Goal: Find specific page/section: Find specific page/section

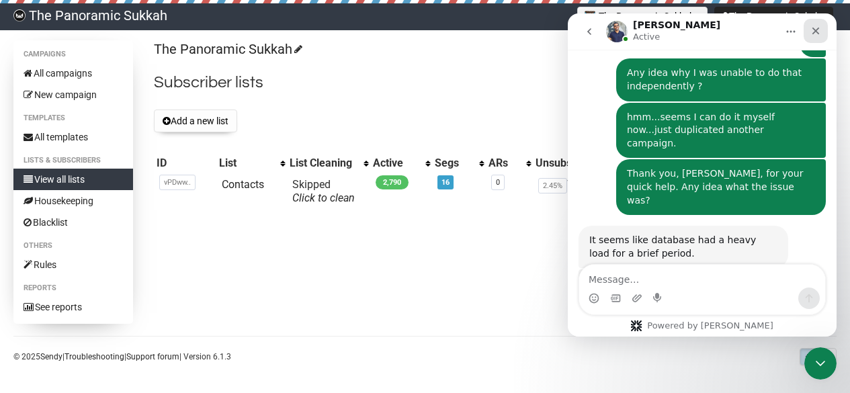
scroll to position [2989, 0]
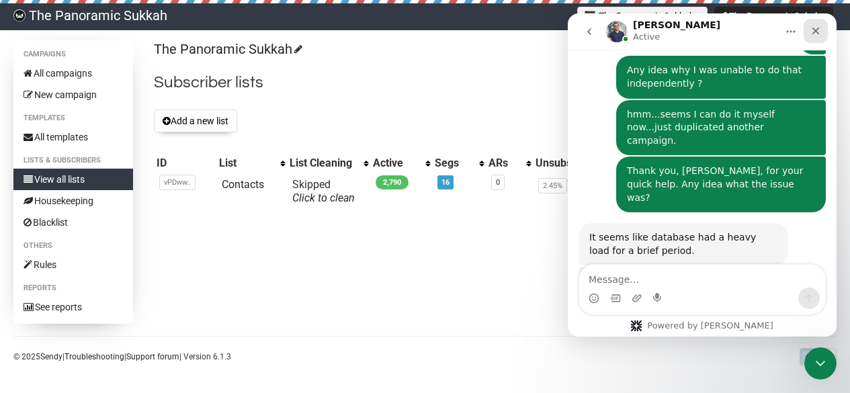
click at [808, 32] on div "Close" at bounding box center [815, 31] width 24 height 24
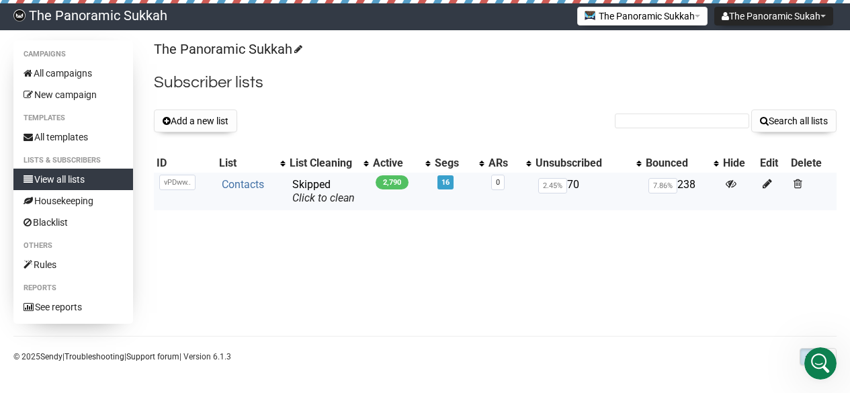
click at [249, 182] on link "Contacts" at bounding box center [243, 184] width 42 height 13
click at [242, 183] on link "Contacts" at bounding box center [243, 184] width 42 height 13
click at [246, 180] on link "Contacts" at bounding box center [243, 184] width 42 height 13
